Goal: Task Accomplishment & Management: Manage account settings

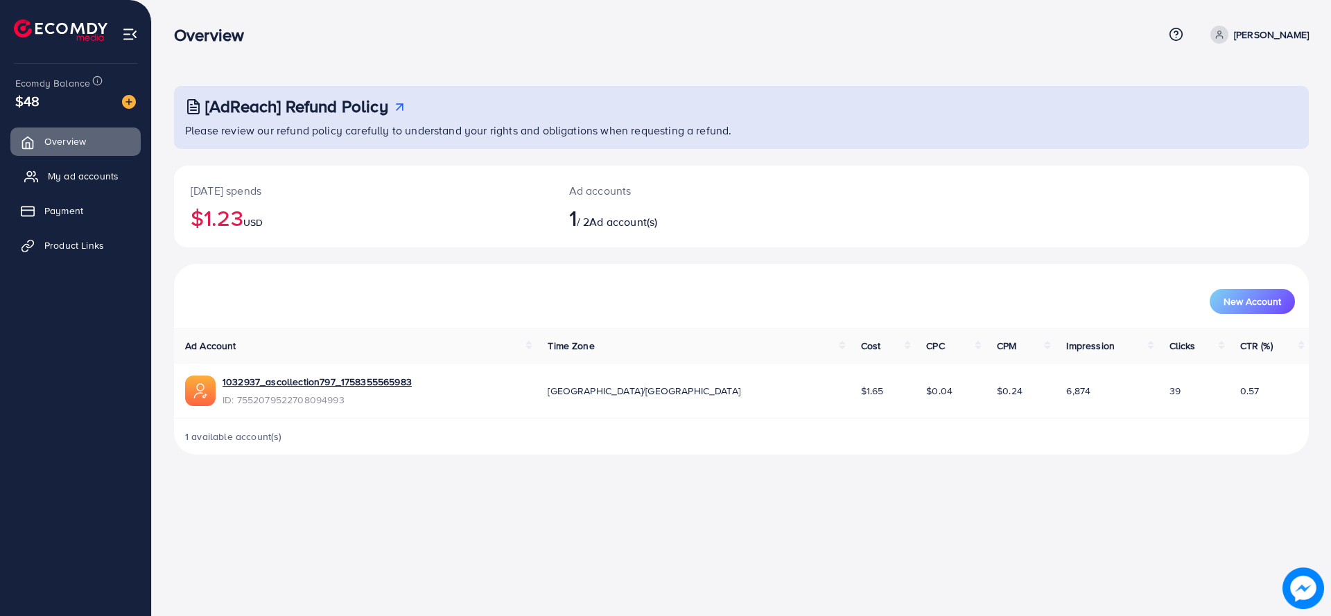
click at [69, 170] on span "My ad accounts" at bounding box center [83, 176] width 71 height 14
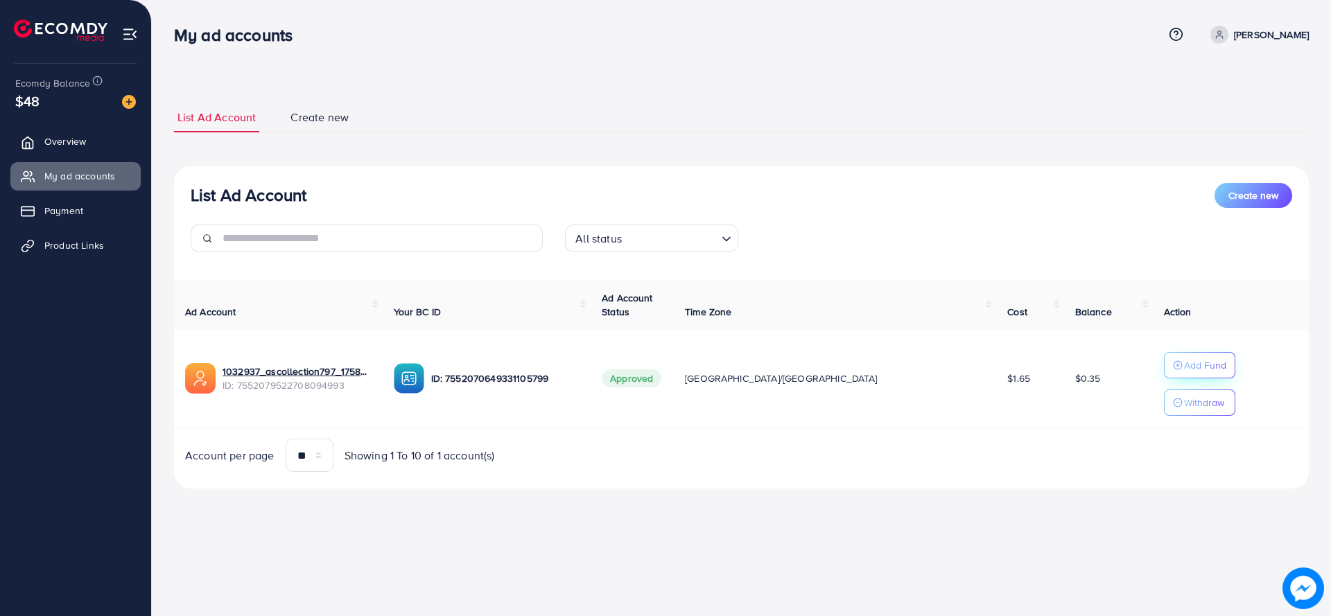
click at [1184, 360] on p "Add Fund" at bounding box center [1205, 365] width 42 height 17
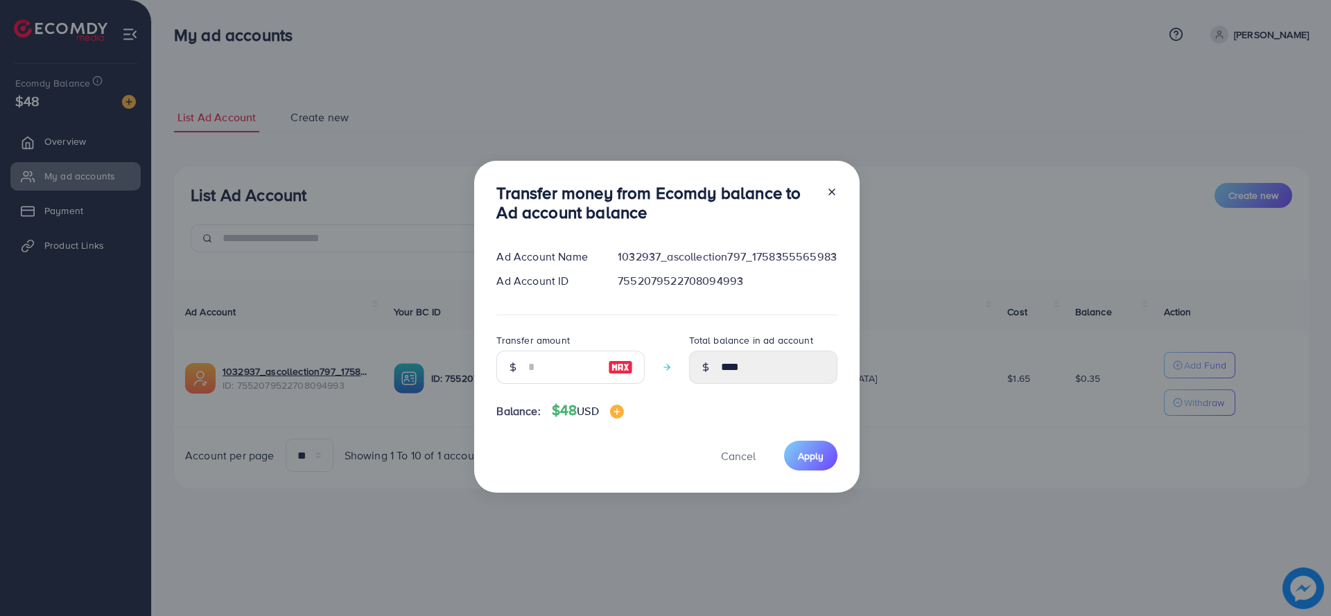
click at [582, 366] on div "Transfer amount Total balance in ad account ****" at bounding box center [666, 363] width 341 height 63
click at [582, 366] on input "number" at bounding box center [562, 367] width 69 height 33
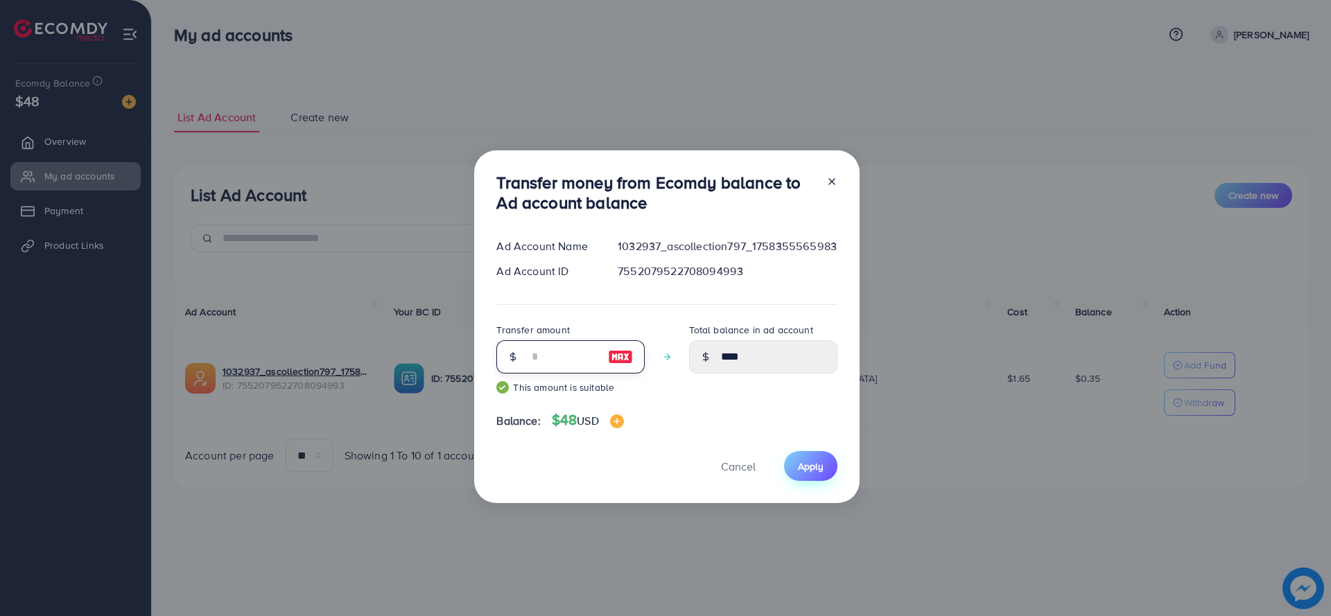
type input "**"
click at [795, 463] on button "Apply" at bounding box center [810, 466] width 53 height 30
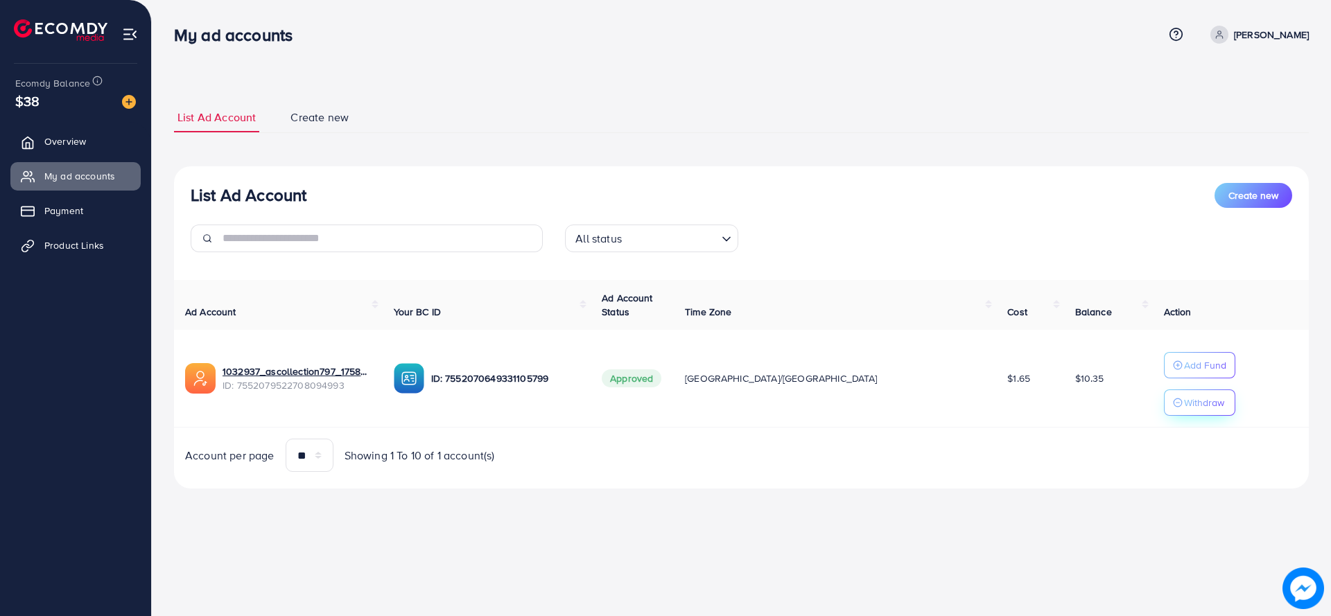
click at [1192, 407] on button "Withdraw" at bounding box center [1199, 402] width 71 height 26
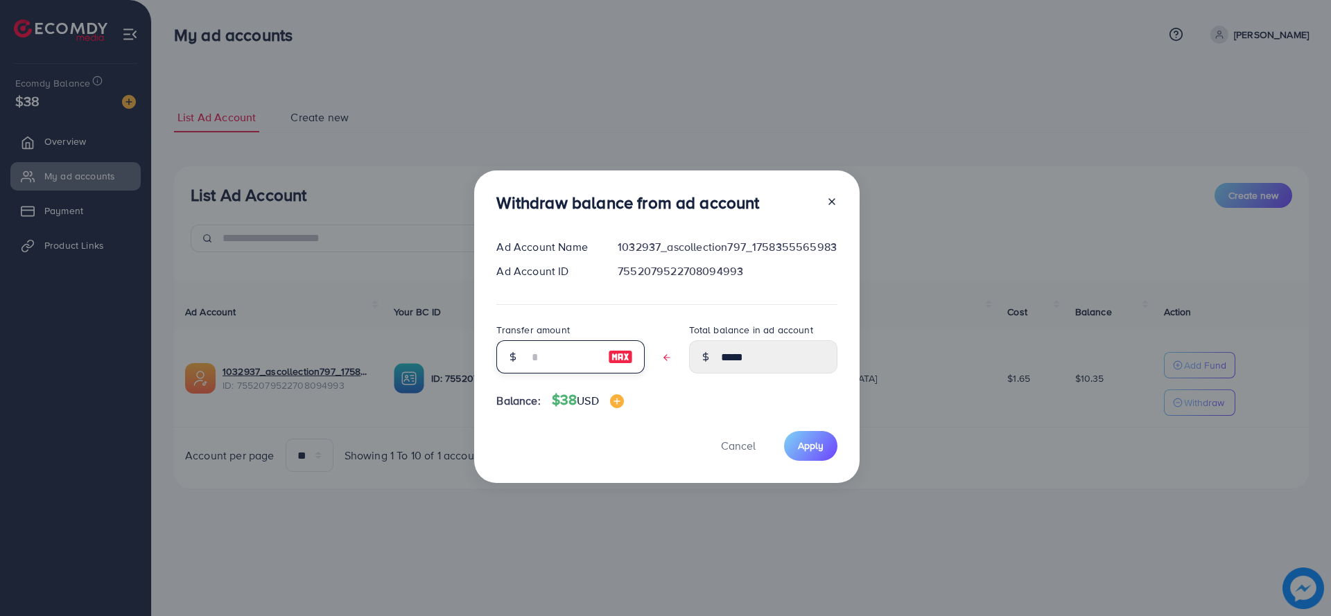
click at [543, 353] on input "text" at bounding box center [562, 356] width 69 height 33
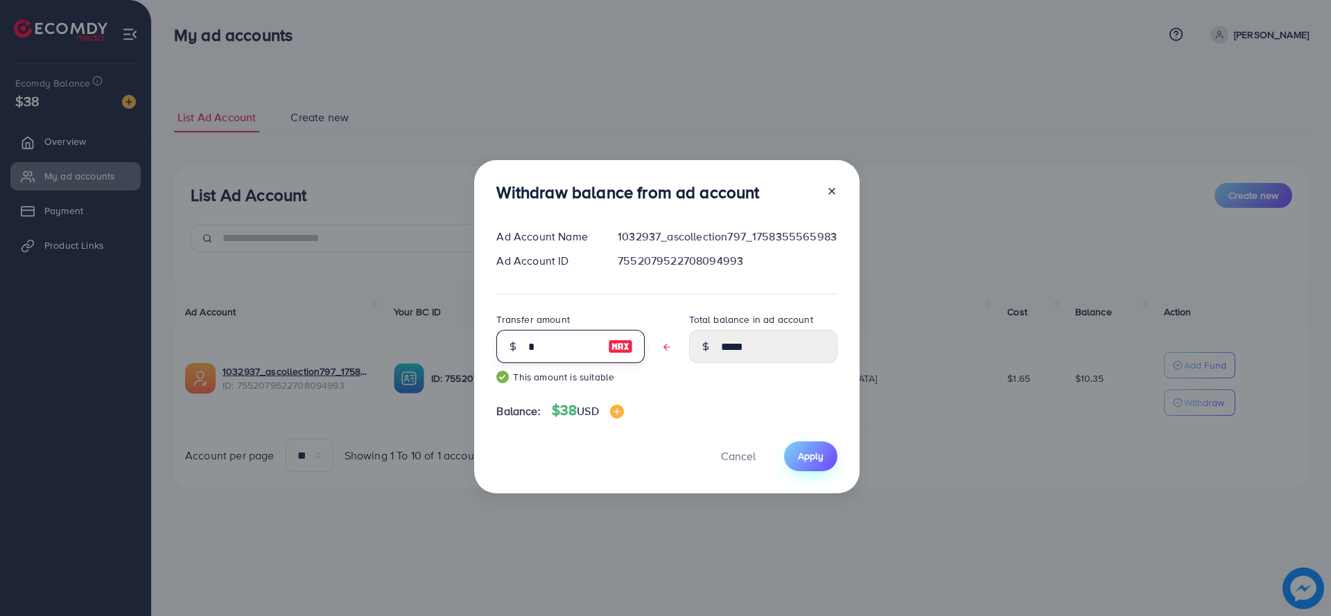
type input "*"
click at [793, 451] on button "Apply" at bounding box center [810, 456] width 53 height 30
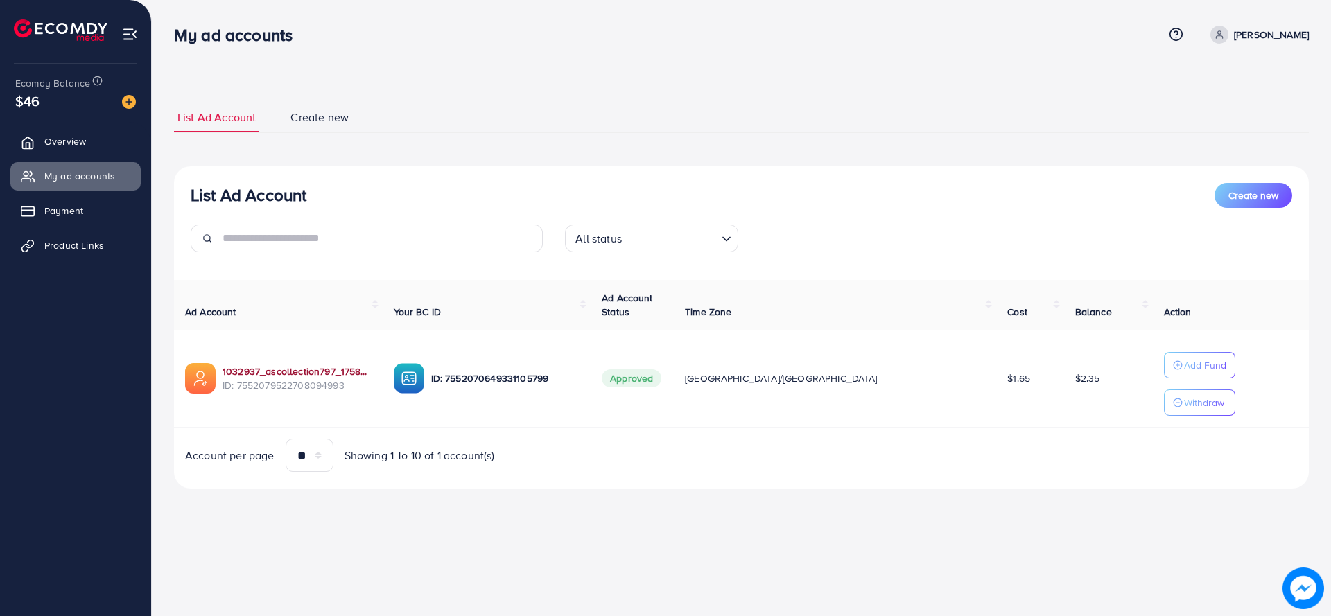
click at [298, 372] on link "1032937_ascollection797_1758355565983" at bounding box center [296, 372] width 149 height 14
